Goal: Transaction & Acquisition: Purchase product/service

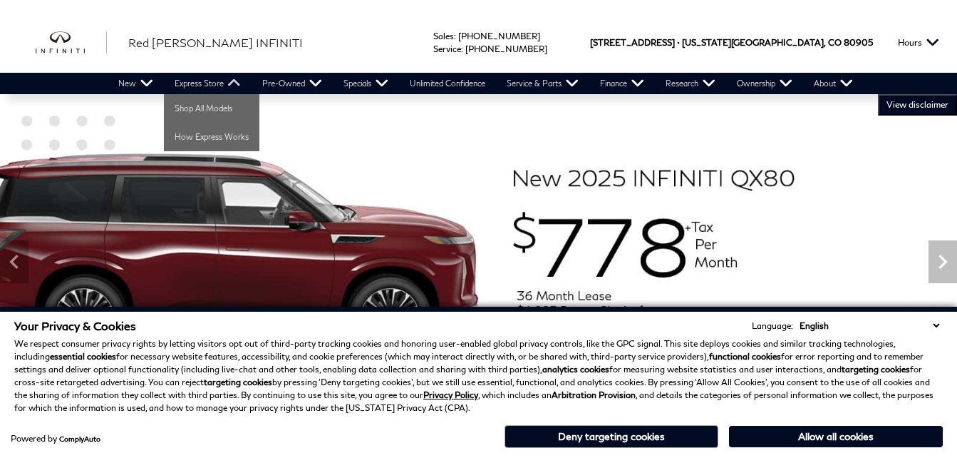
click at [232, 84] on link "Express Store" at bounding box center [208, 83] width 88 height 21
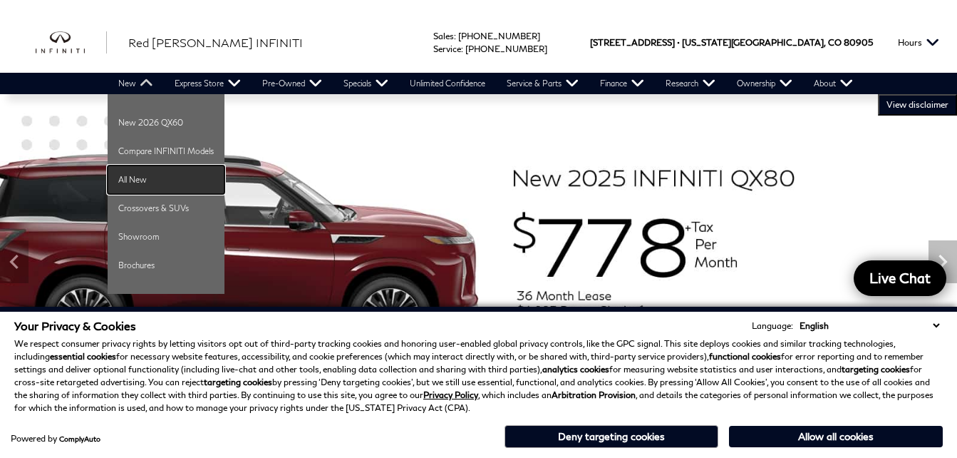
click at [144, 175] on link "All New" at bounding box center [166, 179] width 117 height 29
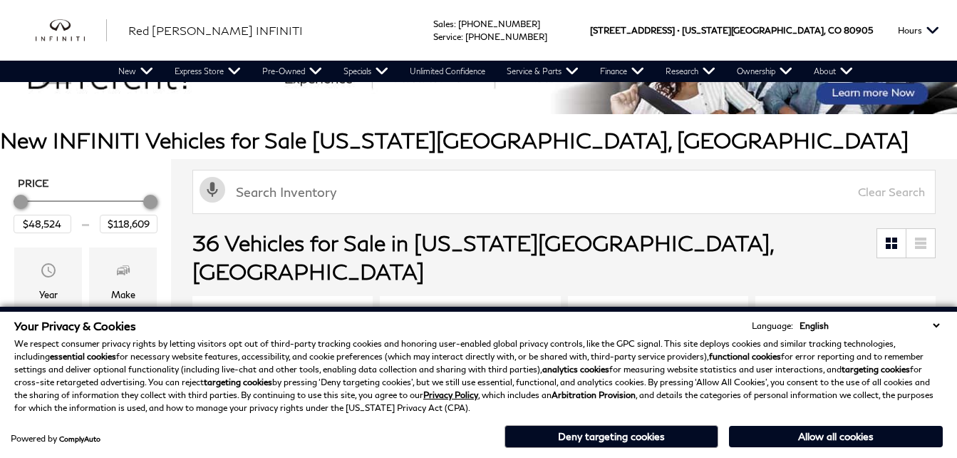
click at [834, 435] on button "Allow all cookies" at bounding box center [836, 436] width 214 height 21
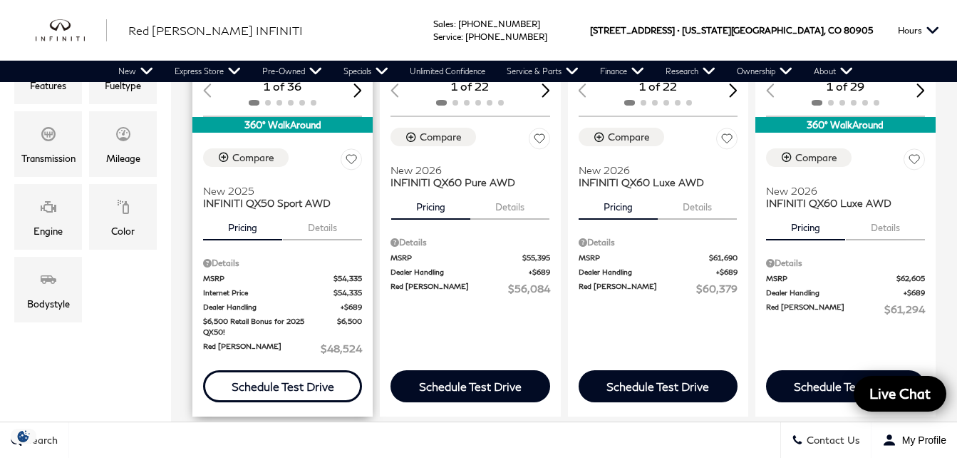
click at [312, 379] on div "Schedule Test Drive" at bounding box center [283, 386] width 103 height 14
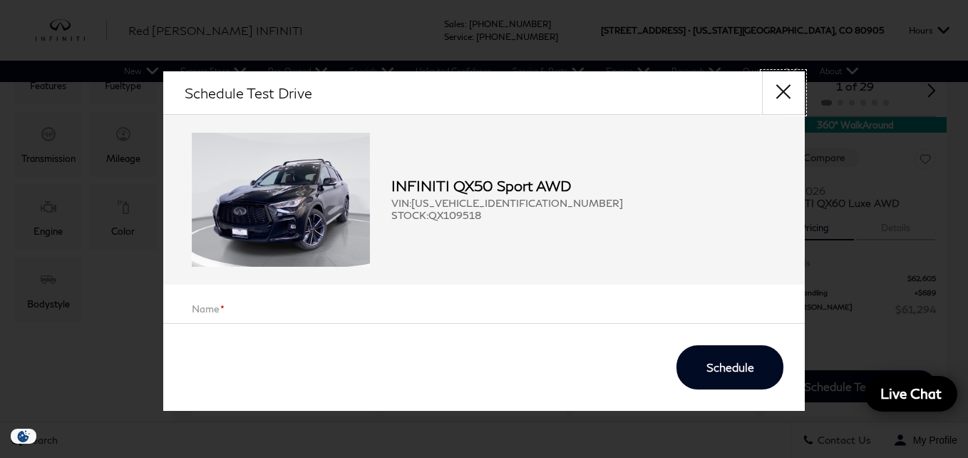
click at [785, 96] on button "close" at bounding box center [783, 92] width 43 height 43
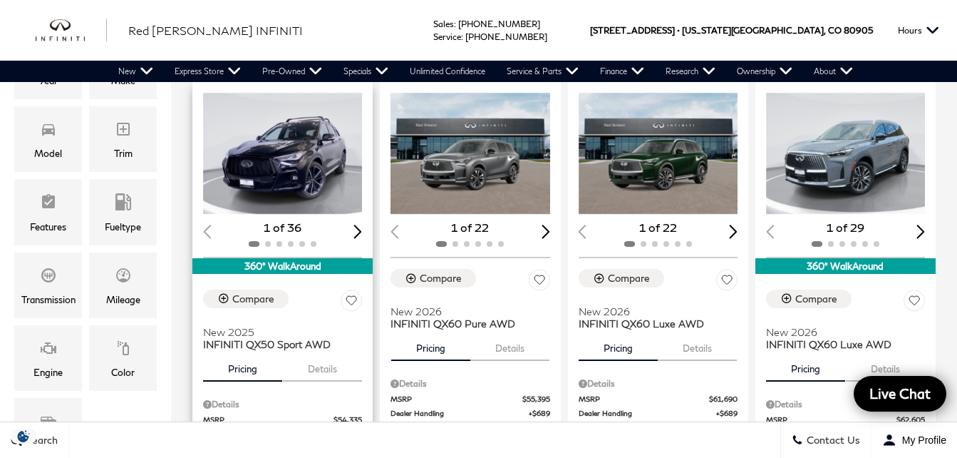
scroll to position [297, 0]
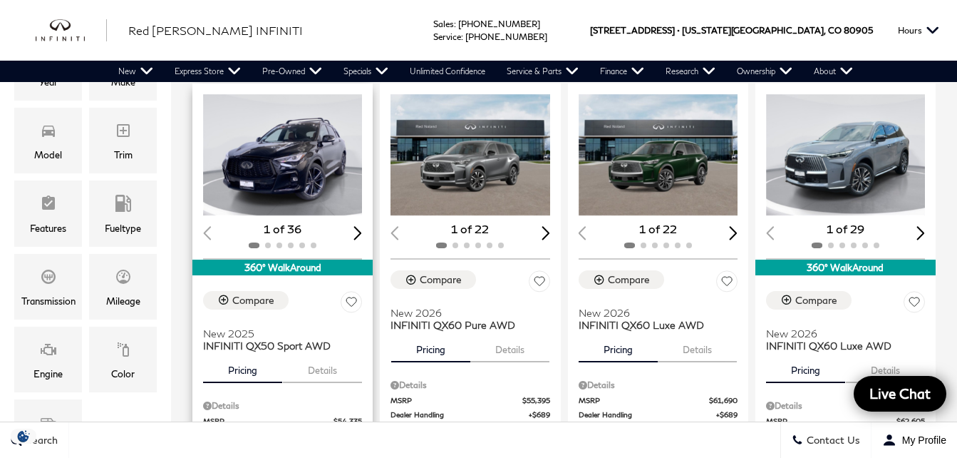
click at [310, 155] on img "1 / 2" at bounding box center [284, 154] width 162 height 121
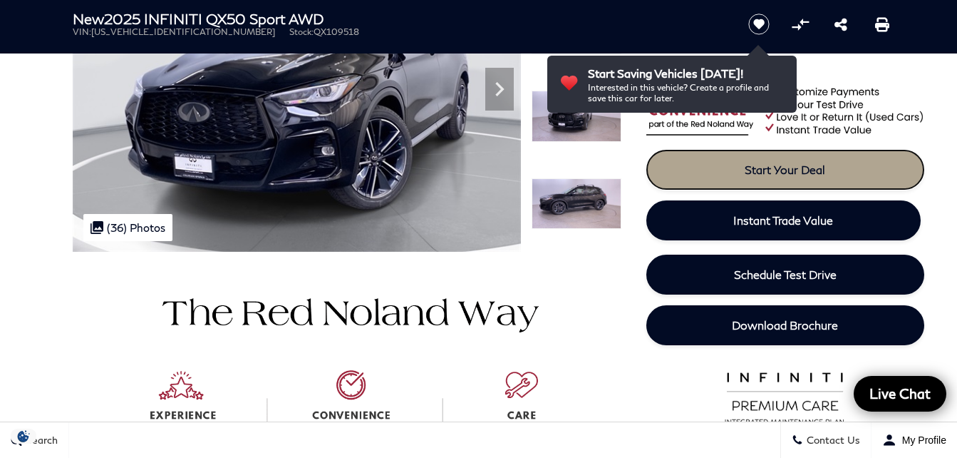
click at [703, 166] on link "Start Your Deal" at bounding box center [786, 170] width 278 height 40
